Goal: Transaction & Acquisition: Purchase product/service

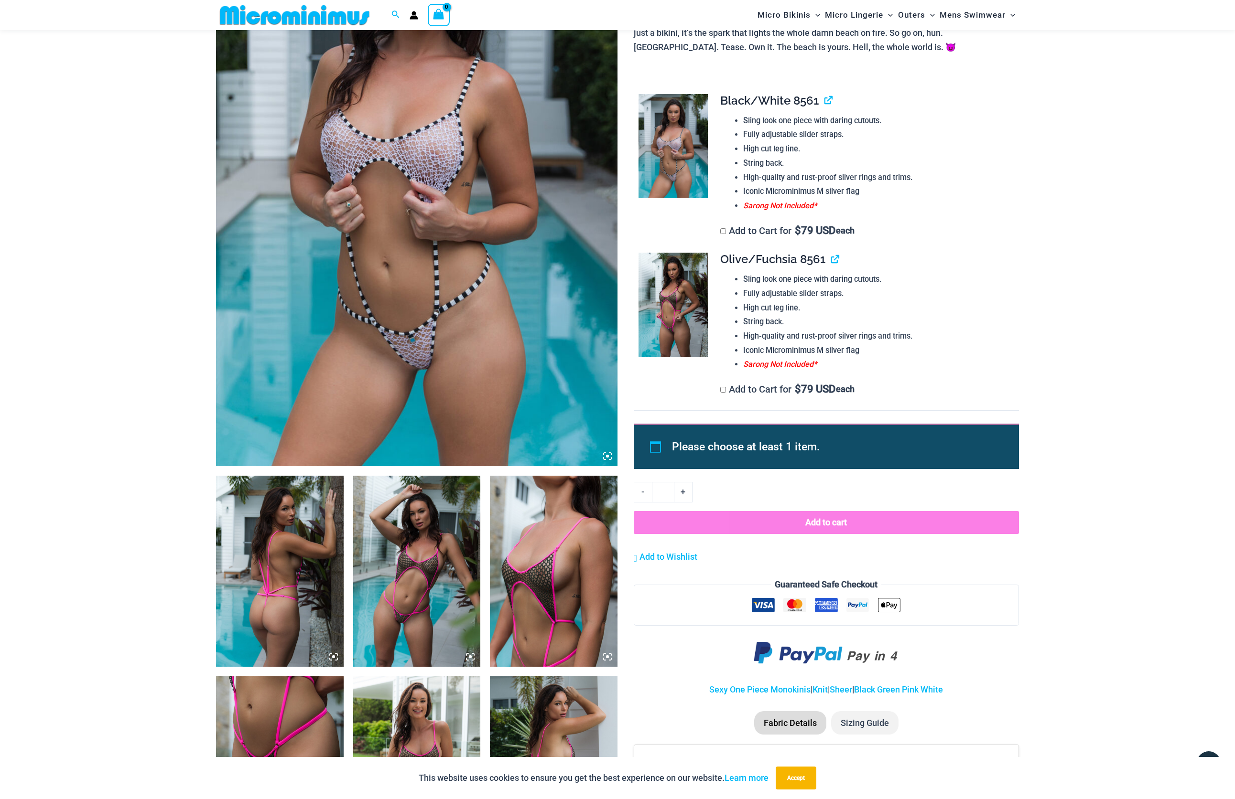
scroll to position [117, 0]
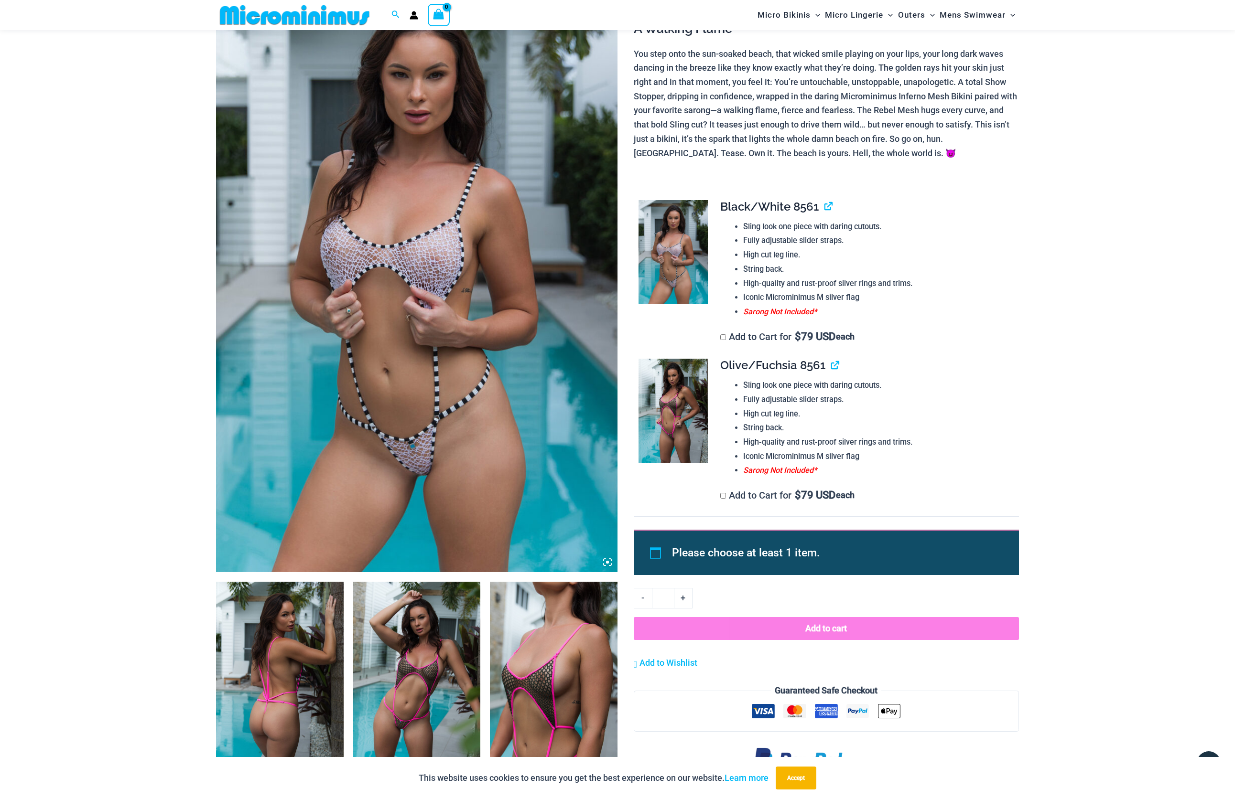
click at [676, 257] on img at bounding box center [672, 252] width 69 height 104
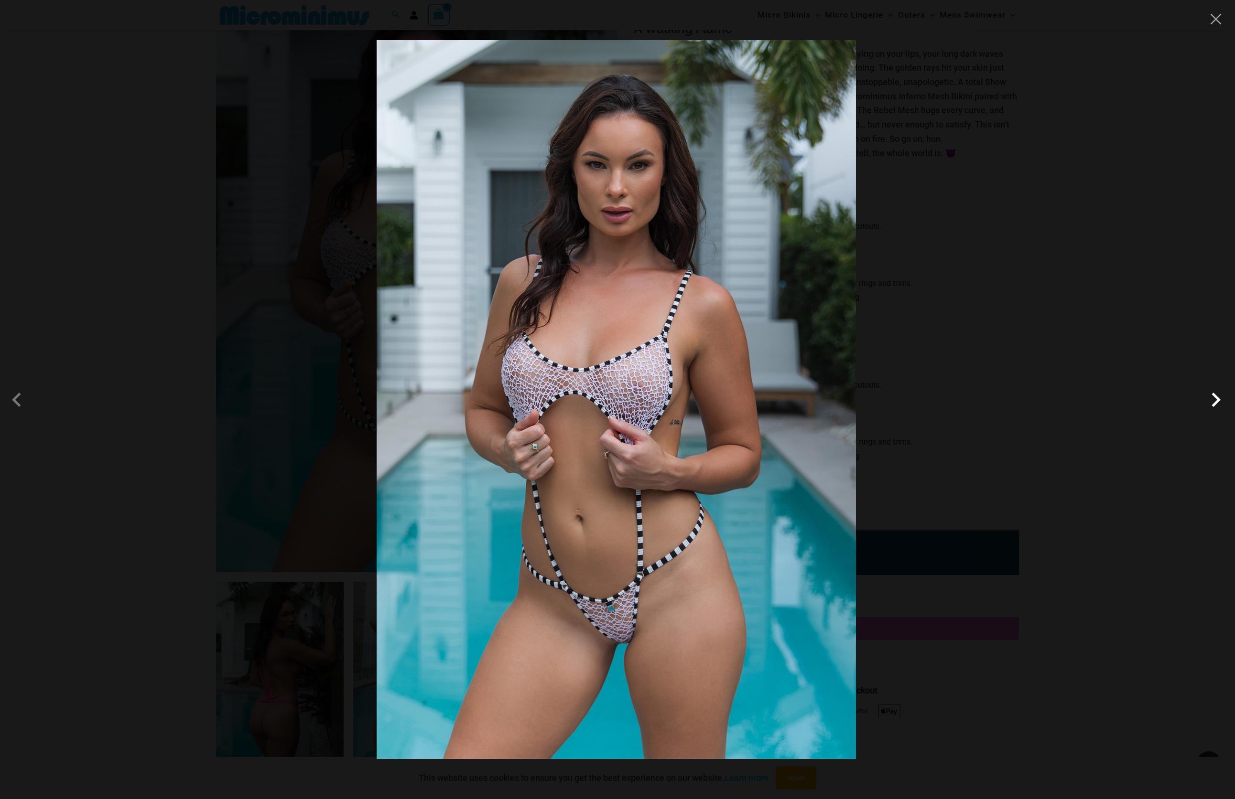
click at [1218, 400] on span at bounding box center [1215, 400] width 29 height 29
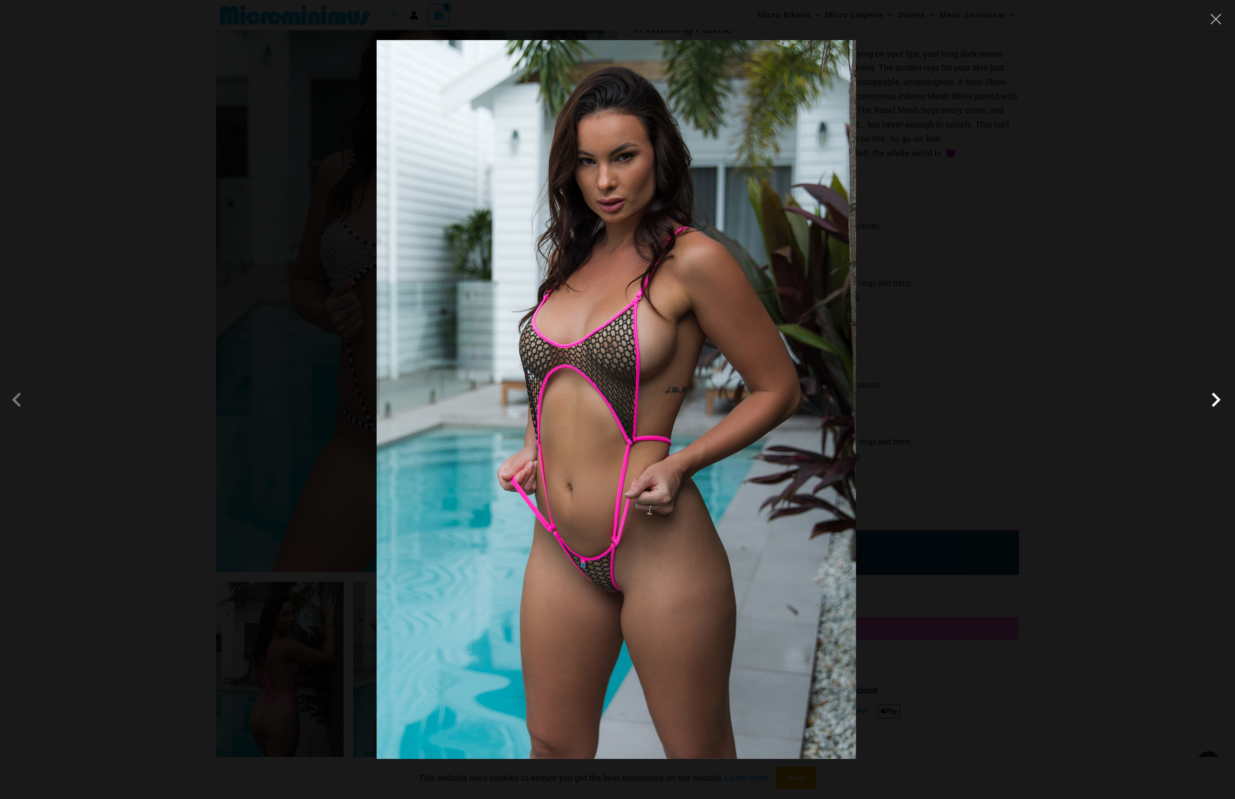
click at [1218, 400] on span at bounding box center [1215, 400] width 29 height 29
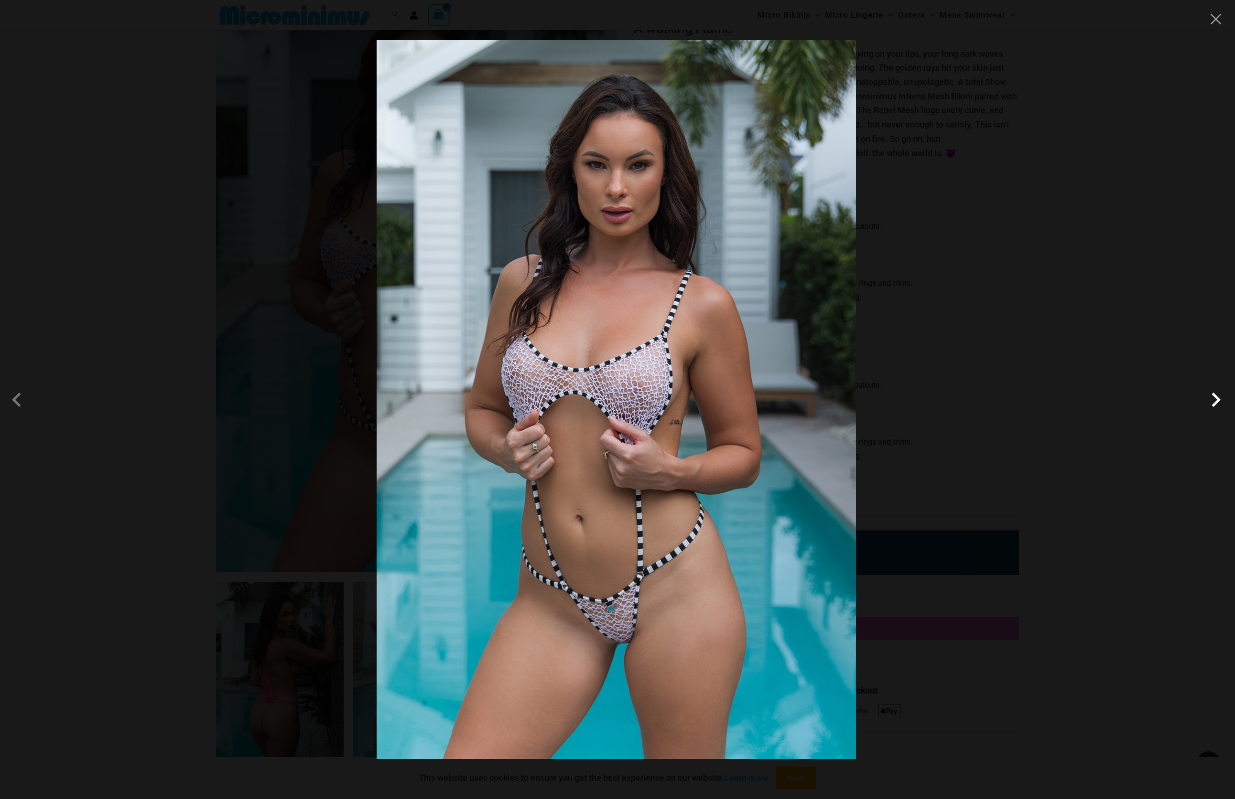
click at [1218, 400] on span at bounding box center [1215, 400] width 29 height 29
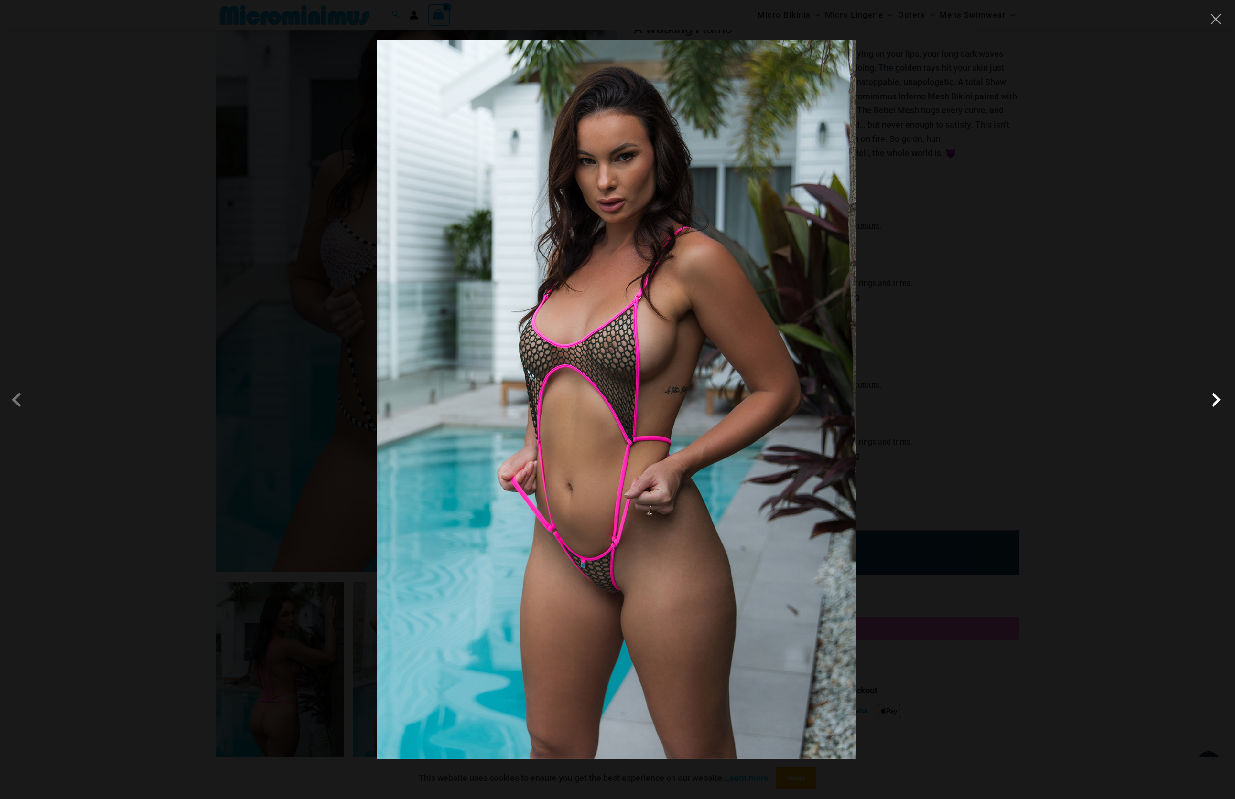
click at [1218, 400] on span at bounding box center [1215, 400] width 29 height 29
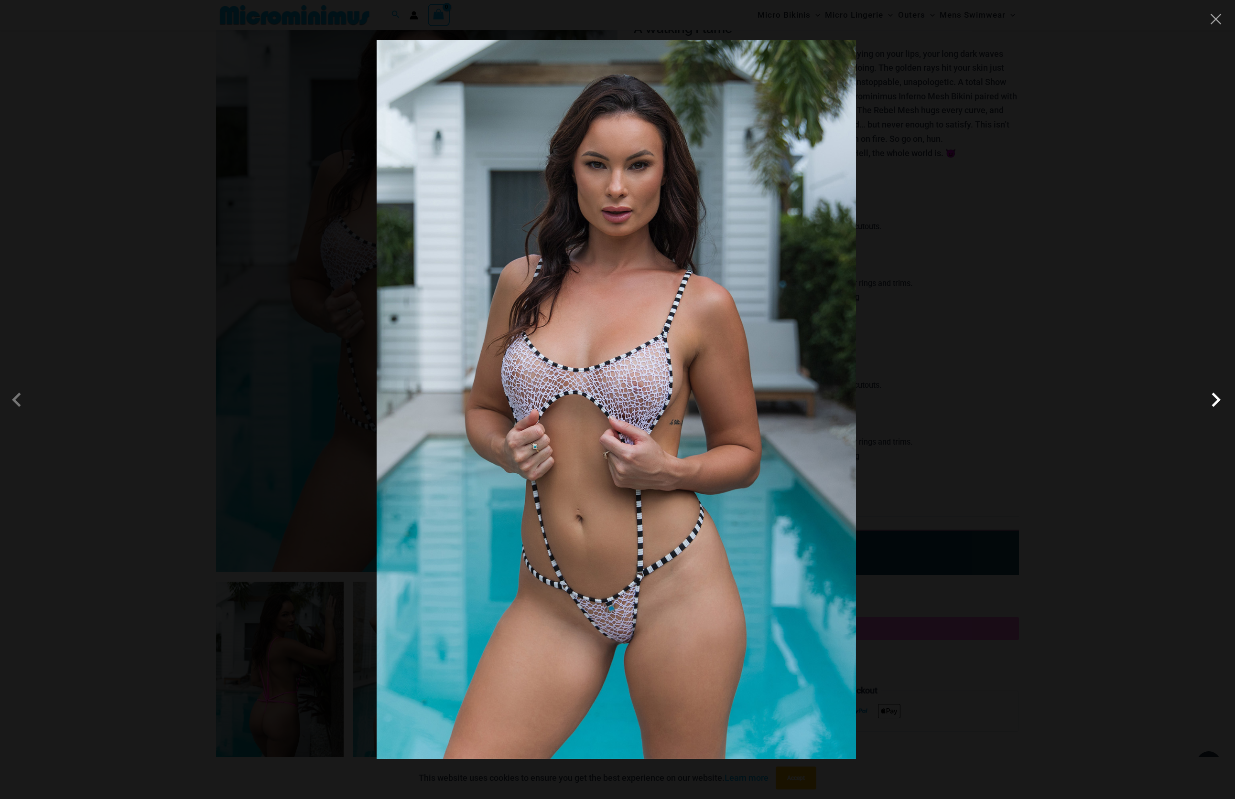
click at [1218, 400] on span at bounding box center [1215, 400] width 29 height 29
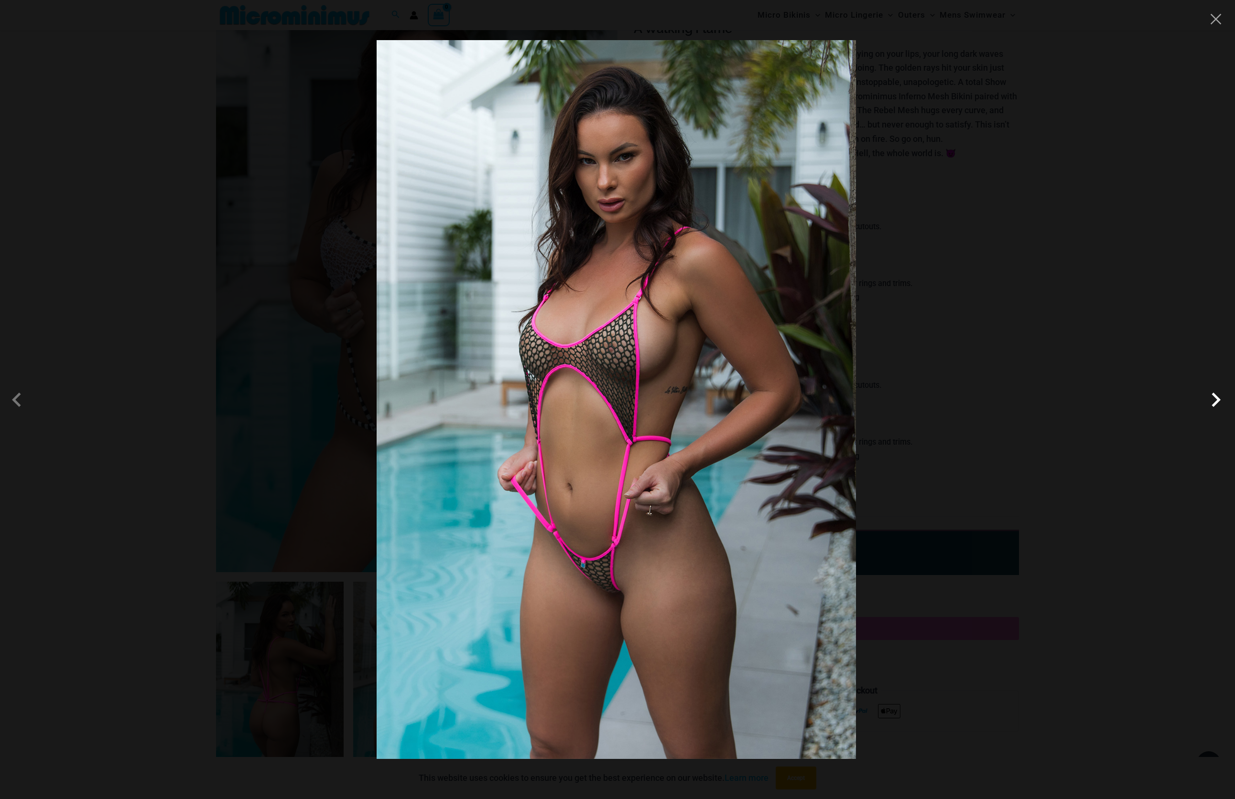
click at [1218, 400] on span at bounding box center [1215, 400] width 29 height 29
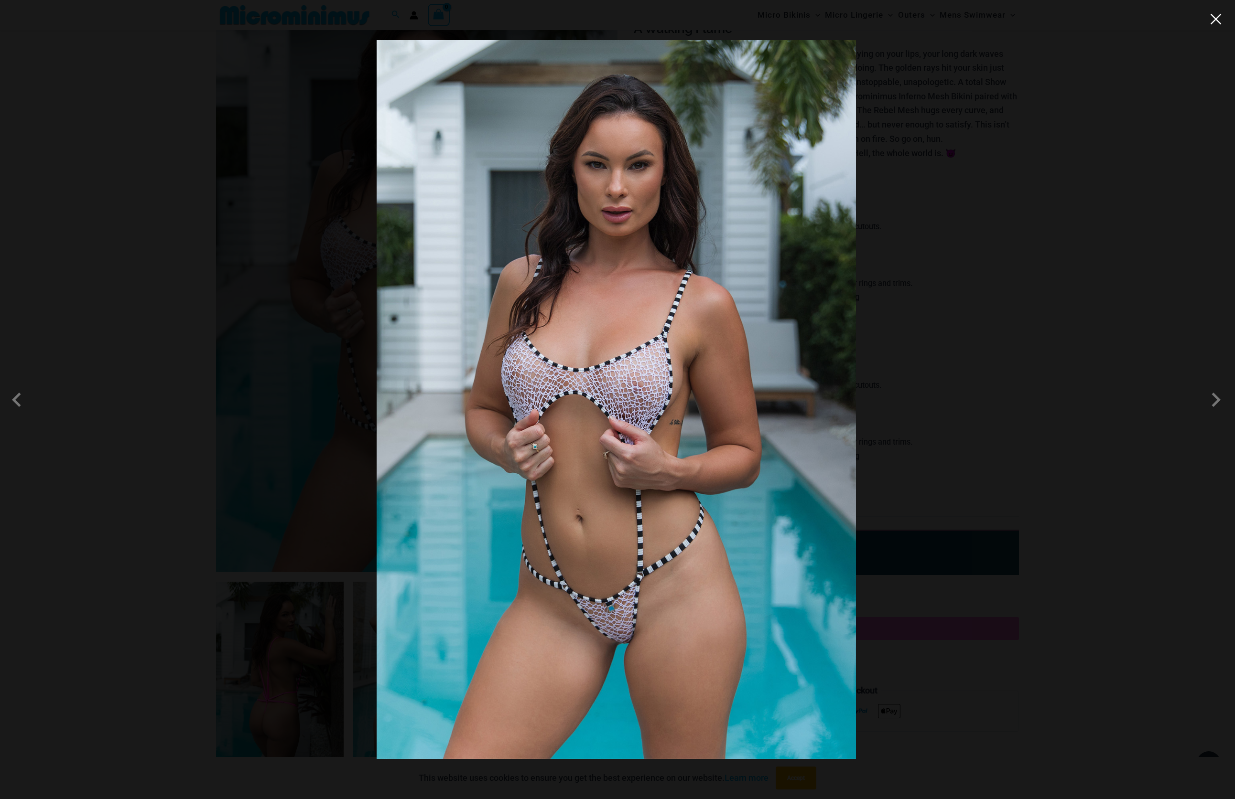
click at [1215, 23] on button "Close" at bounding box center [1215, 19] width 14 height 14
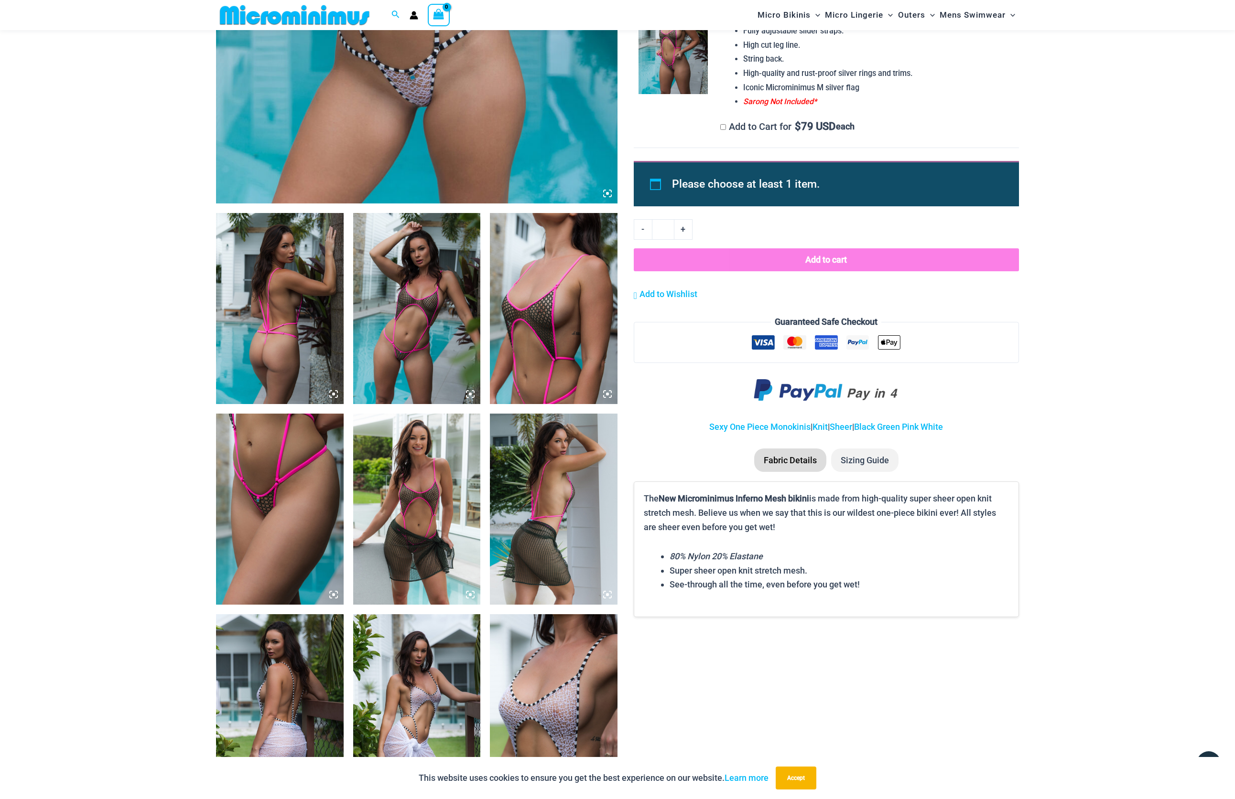
scroll to position [506, 0]
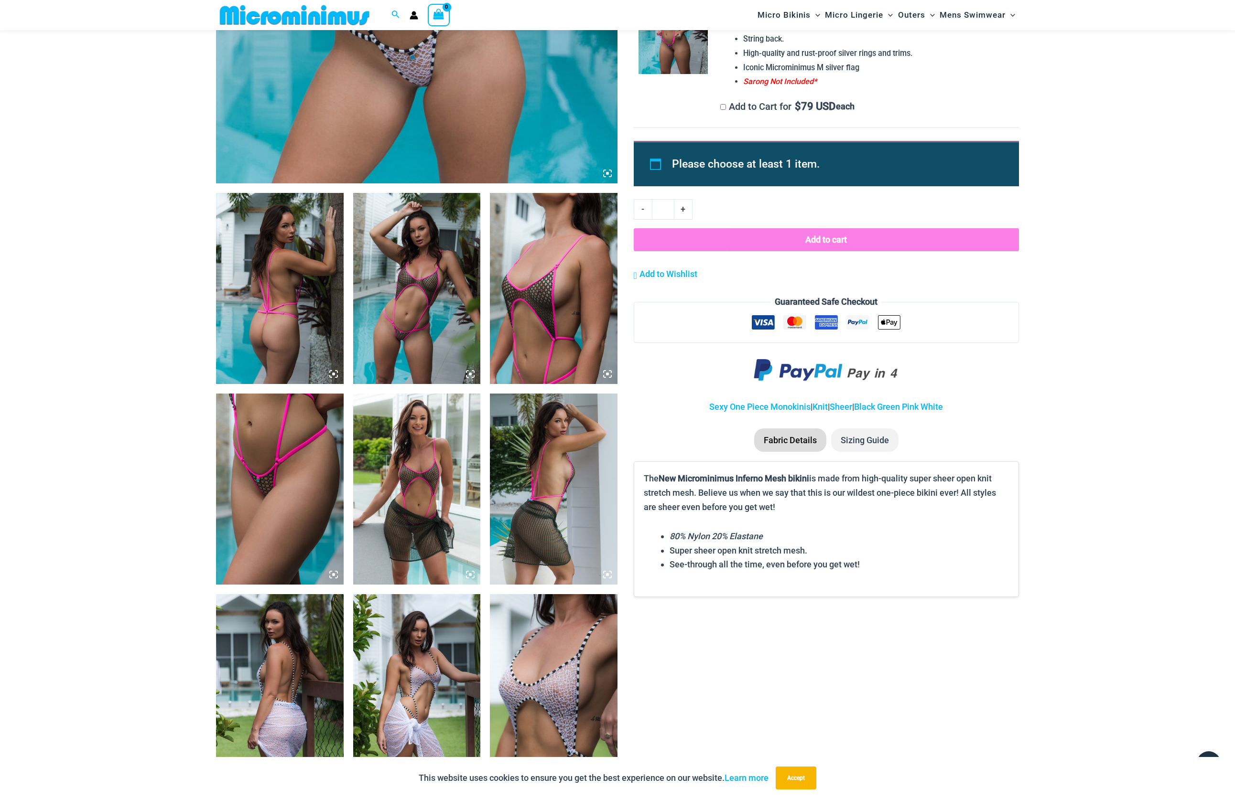
click at [297, 477] on img at bounding box center [280, 489] width 128 height 191
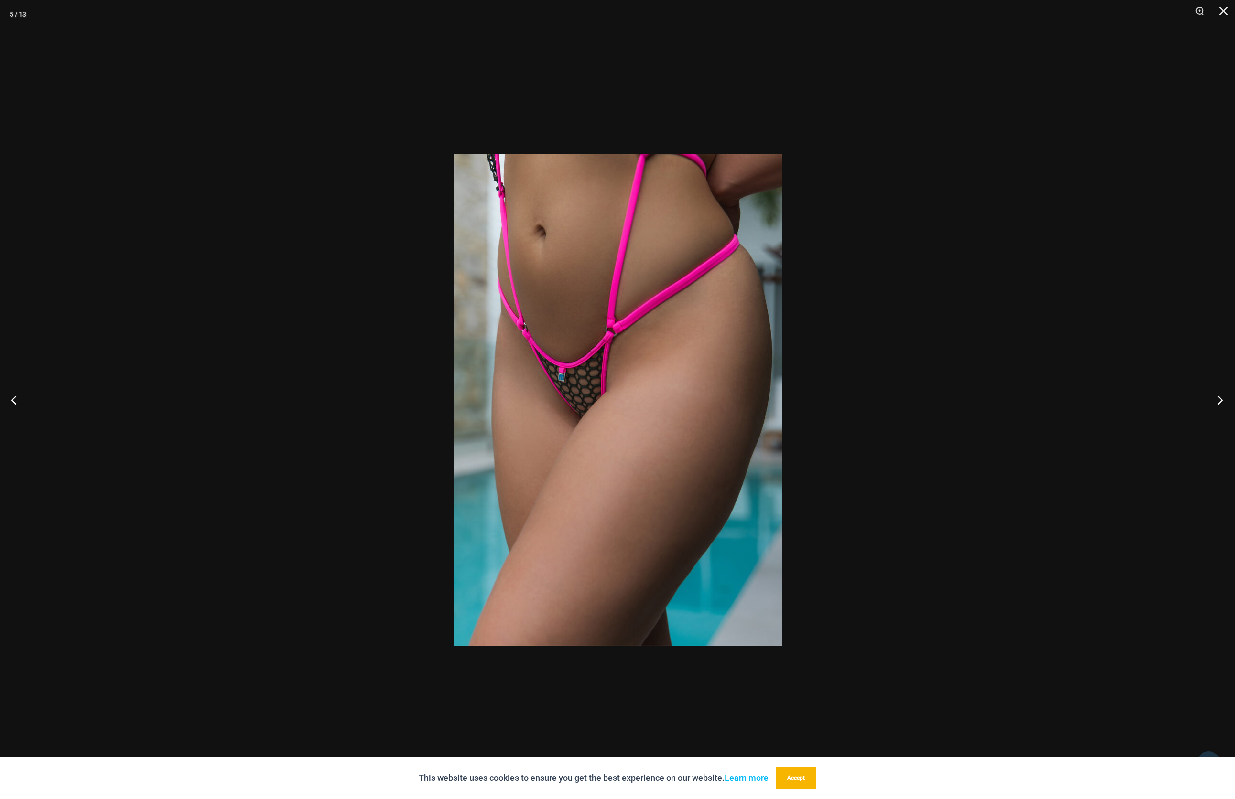
click at [1221, 401] on button "Next" at bounding box center [1217, 400] width 36 height 48
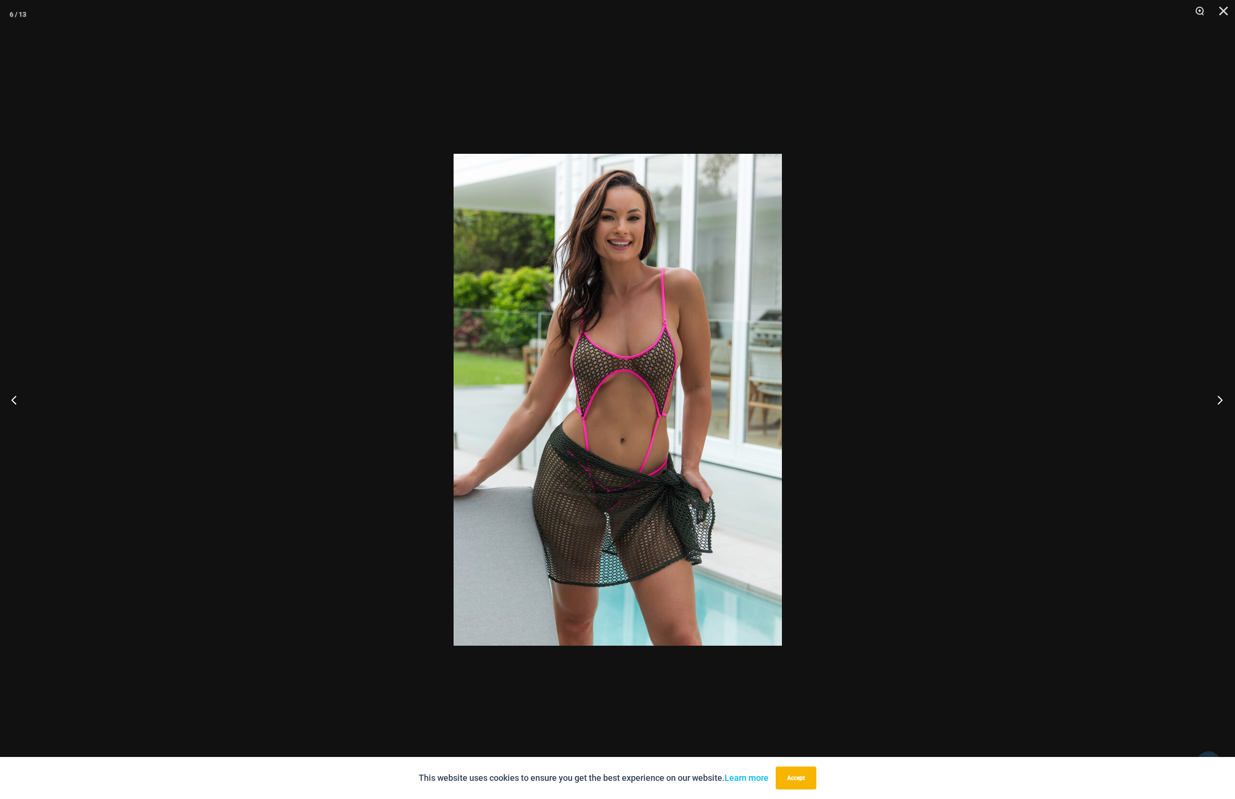
click at [1221, 401] on button "Next" at bounding box center [1217, 400] width 36 height 48
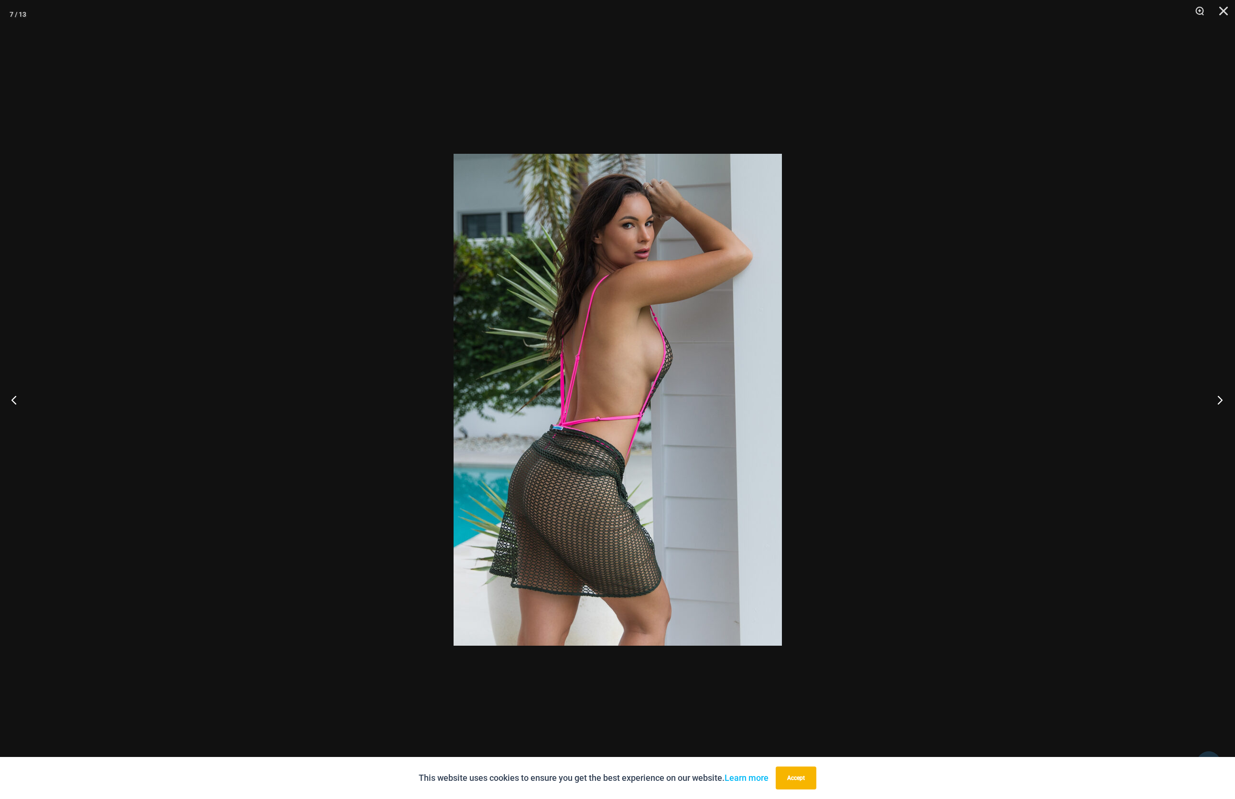
click at [1221, 401] on button "Next" at bounding box center [1217, 400] width 36 height 48
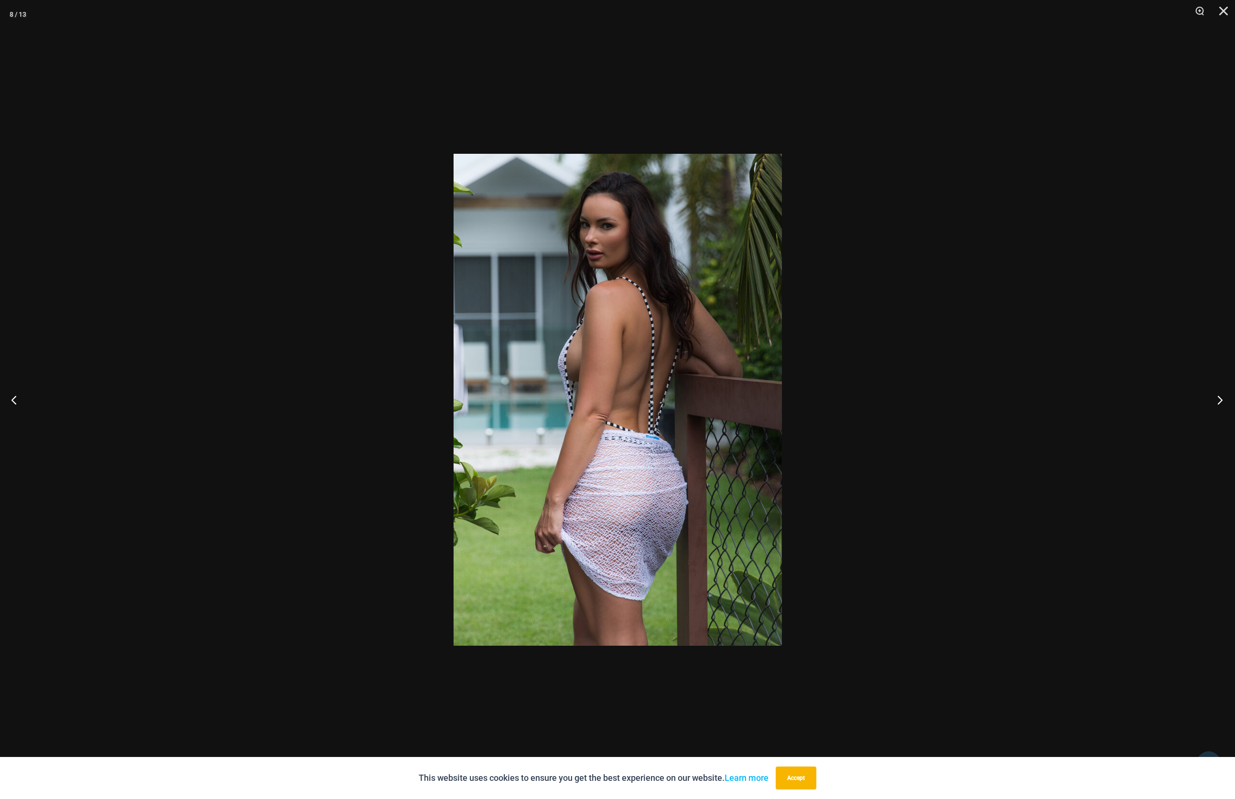
click at [1221, 401] on button "Next" at bounding box center [1217, 400] width 36 height 48
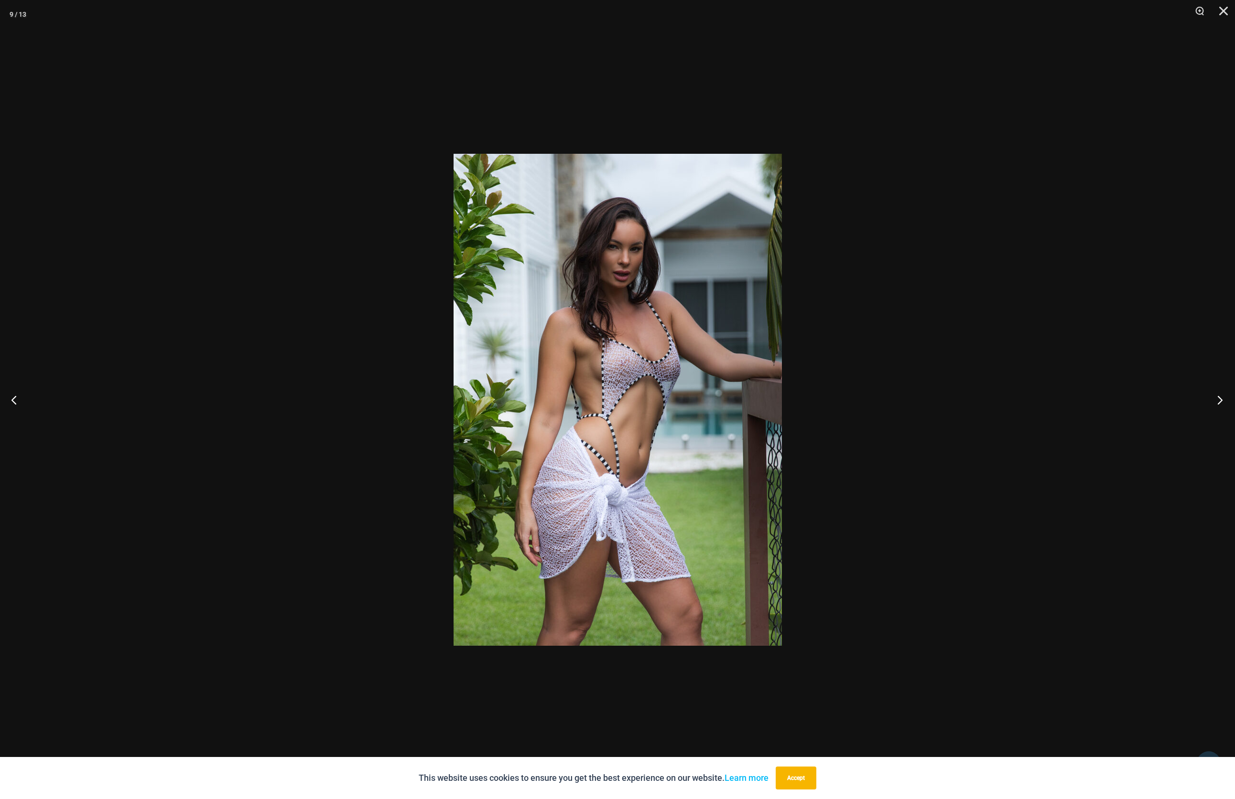
click at [1221, 401] on button "Next" at bounding box center [1217, 400] width 36 height 48
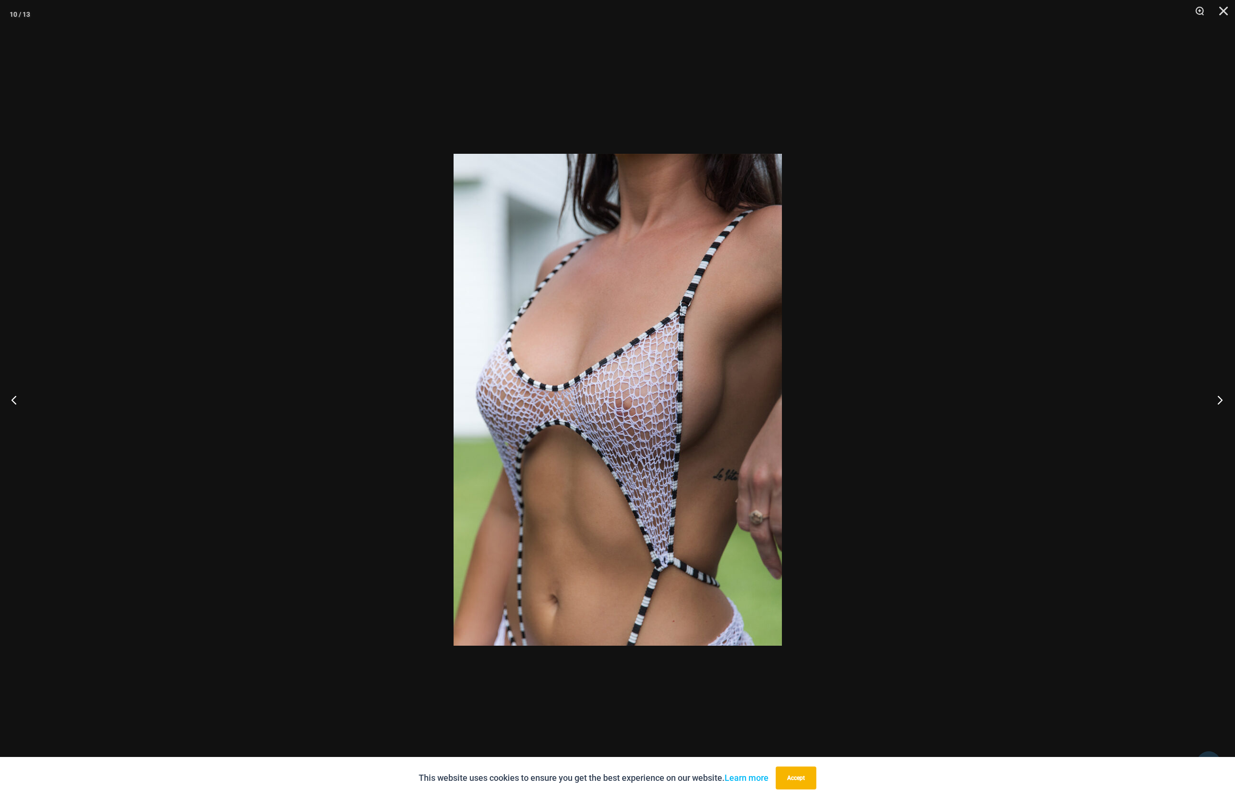
click at [1221, 401] on button "Next" at bounding box center [1217, 400] width 36 height 48
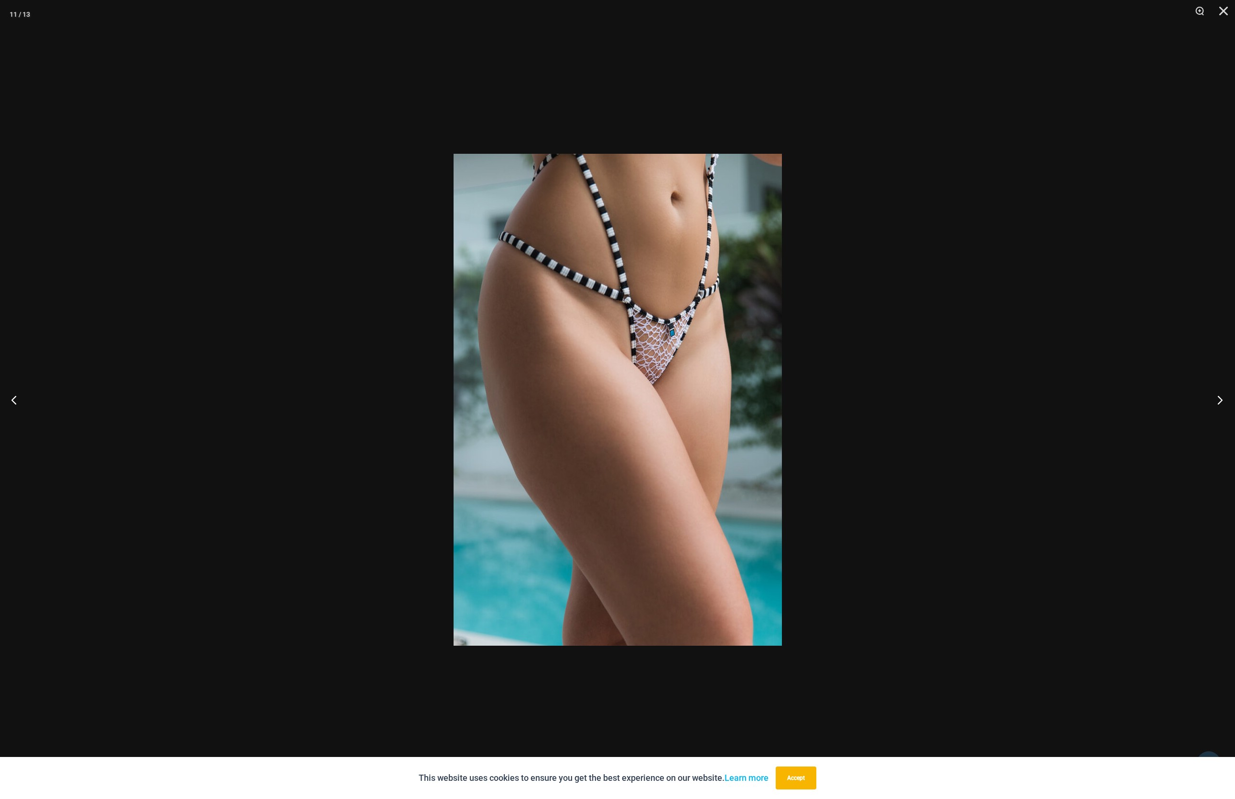
click at [1221, 401] on button "Next" at bounding box center [1217, 400] width 36 height 48
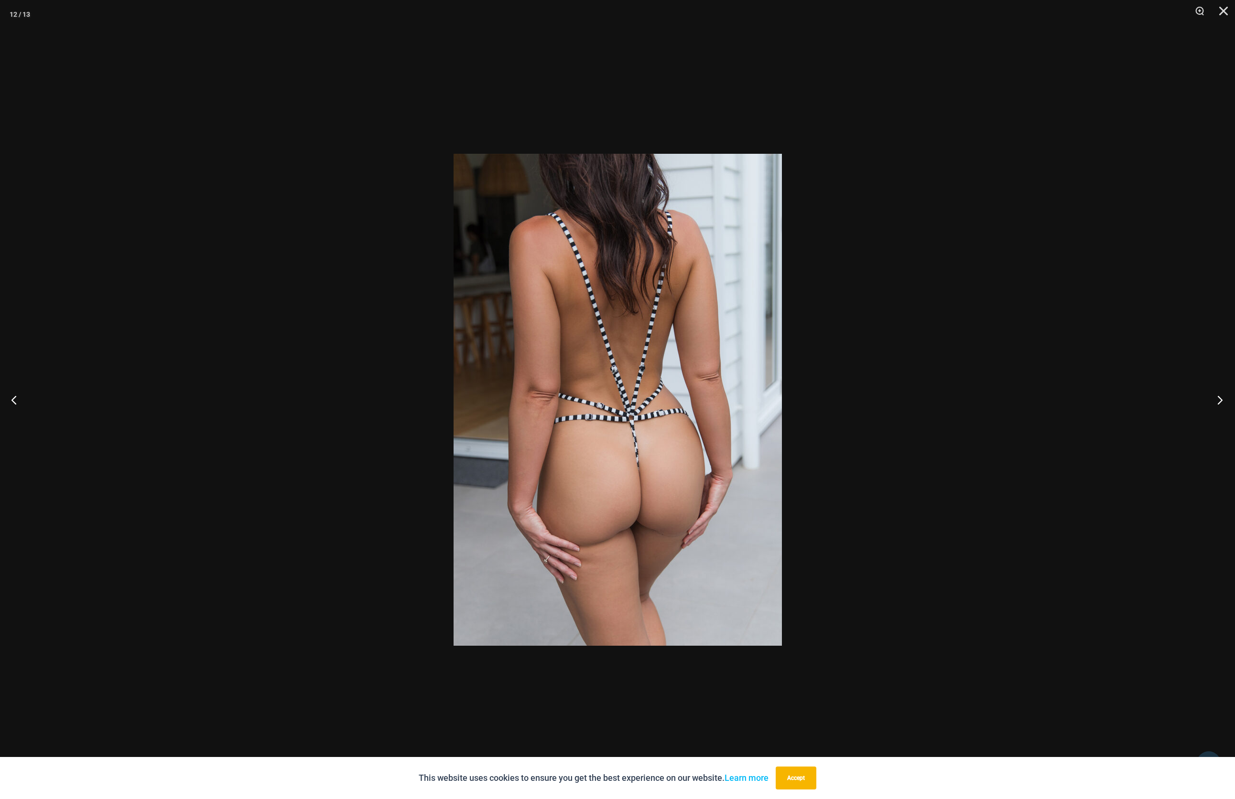
click at [1221, 401] on button "Next" at bounding box center [1217, 400] width 36 height 48
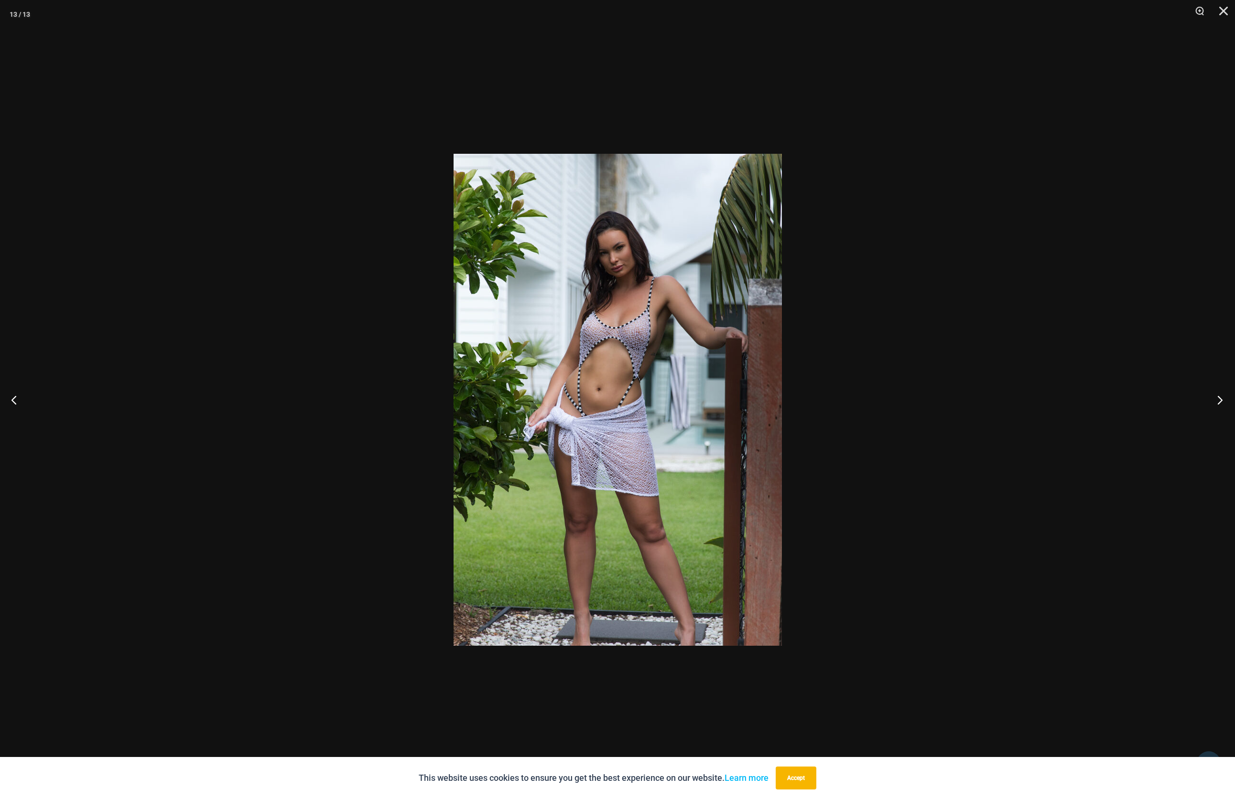
click at [1221, 401] on button "Next" at bounding box center [1217, 400] width 36 height 48
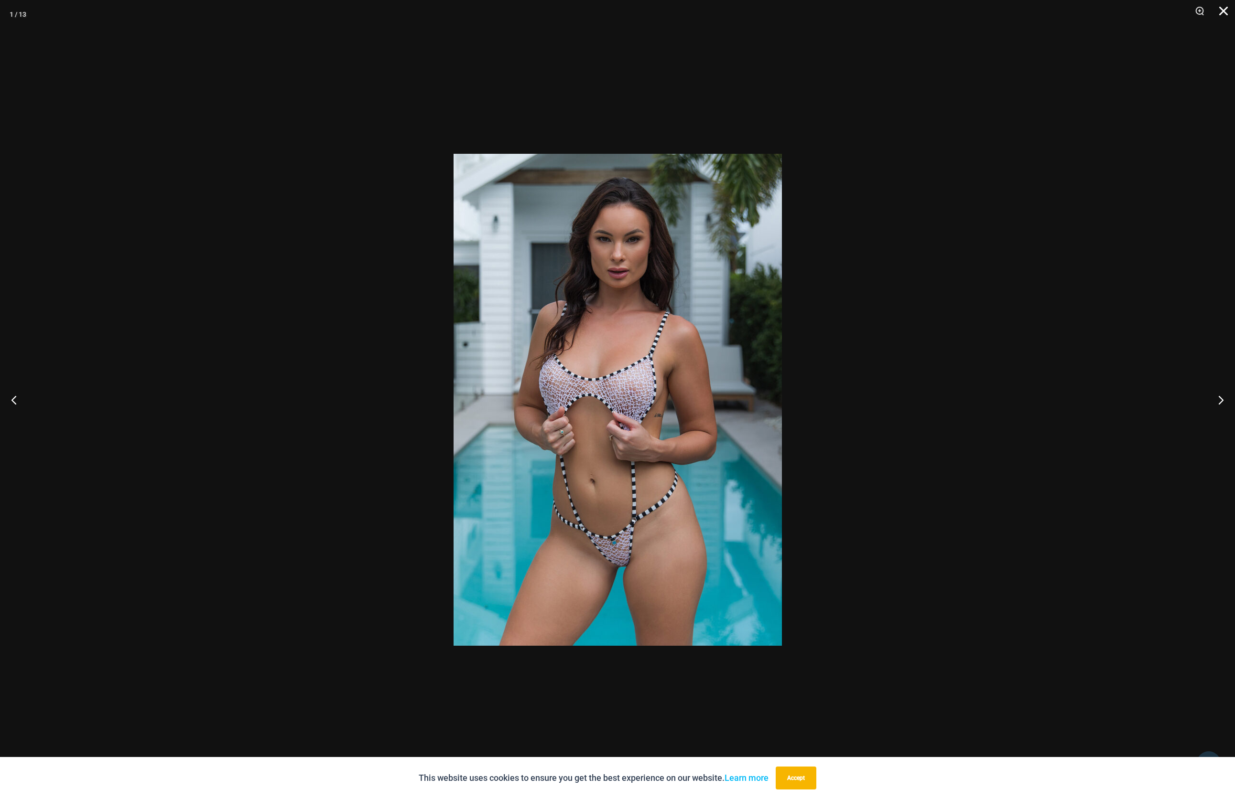
click at [1222, 6] on button "Close" at bounding box center [1220, 14] width 24 height 29
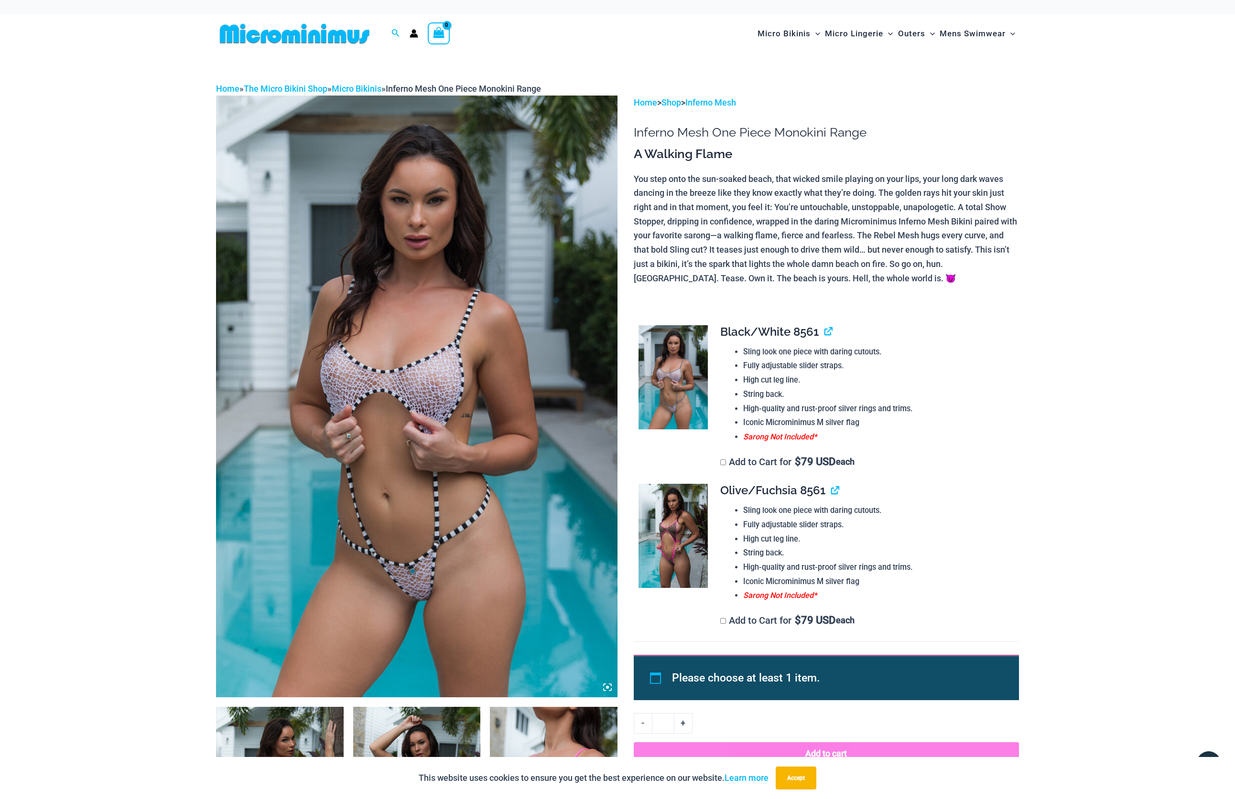
scroll to position [0, 0]
click at [337, 37] on img at bounding box center [294, 34] width 157 height 22
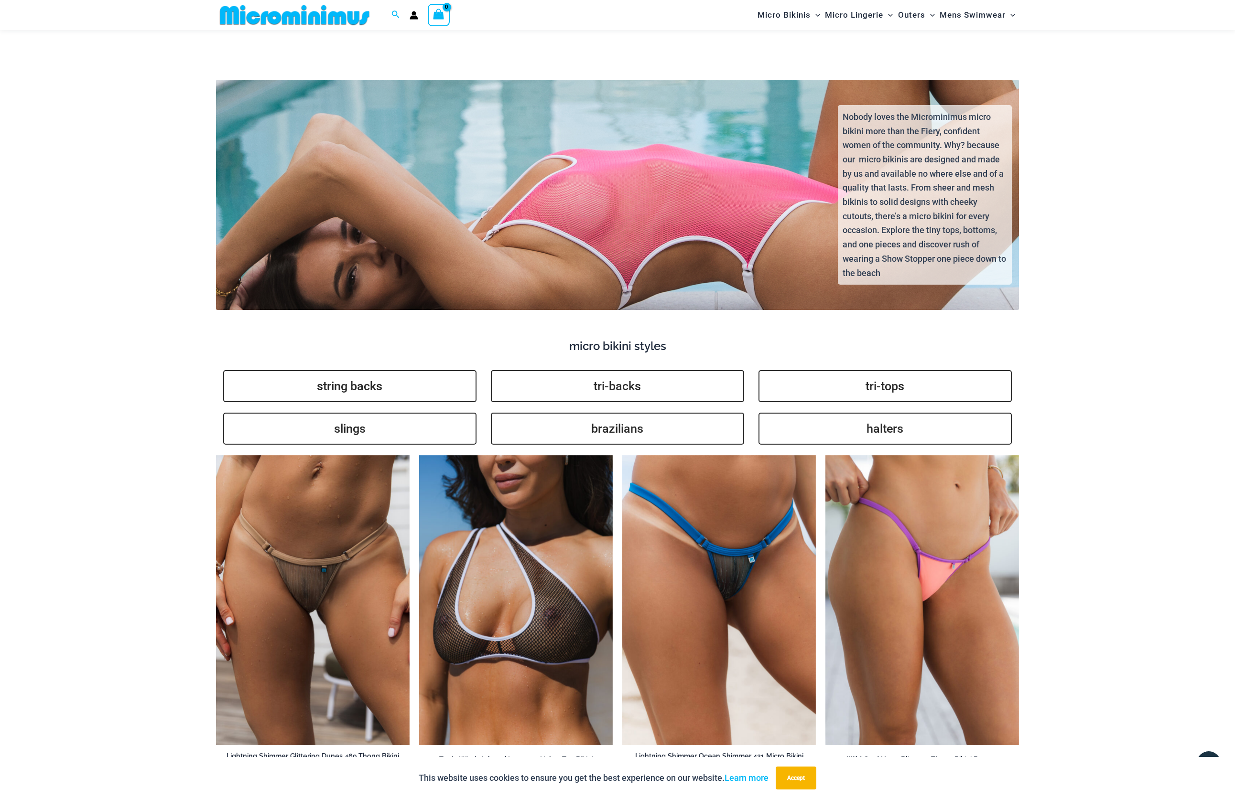
scroll to position [1987, 0]
